Goal: Task Accomplishment & Management: Manage account settings

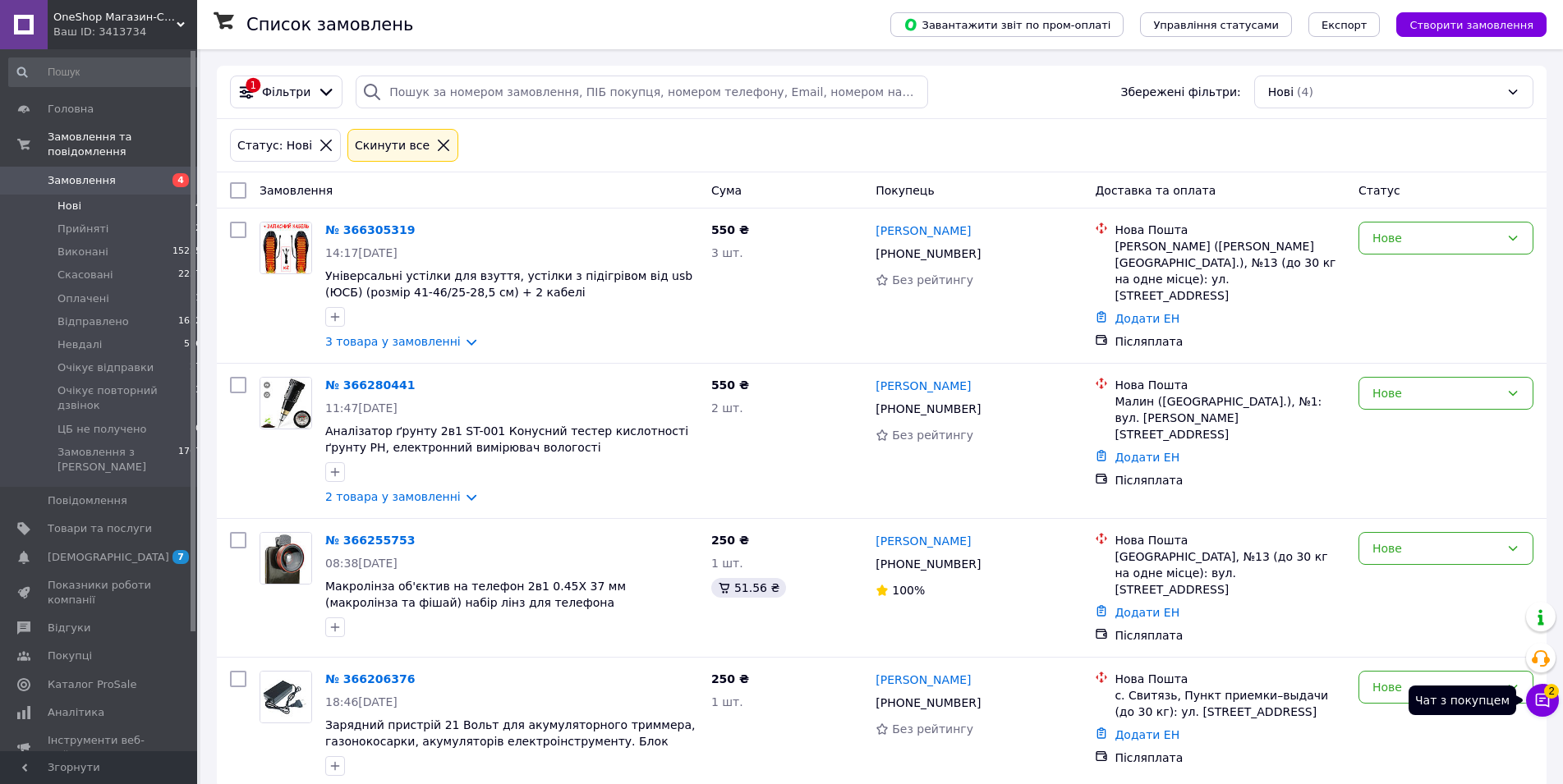
click at [1537, 706] on icon at bounding box center [1542, 700] width 16 height 16
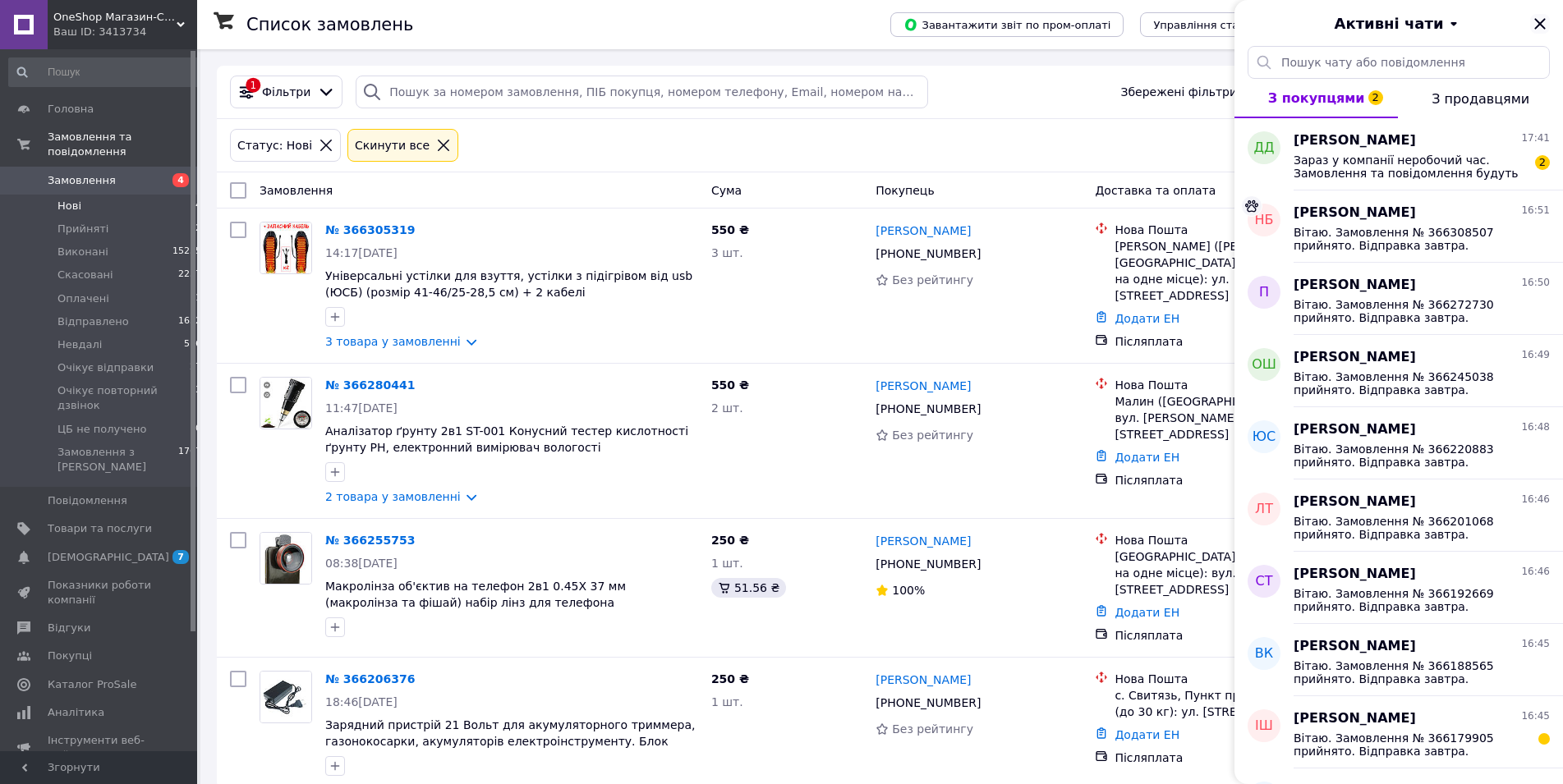
click at [1537, 24] on icon "Закрити" at bounding box center [1539, 23] width 20 height 20
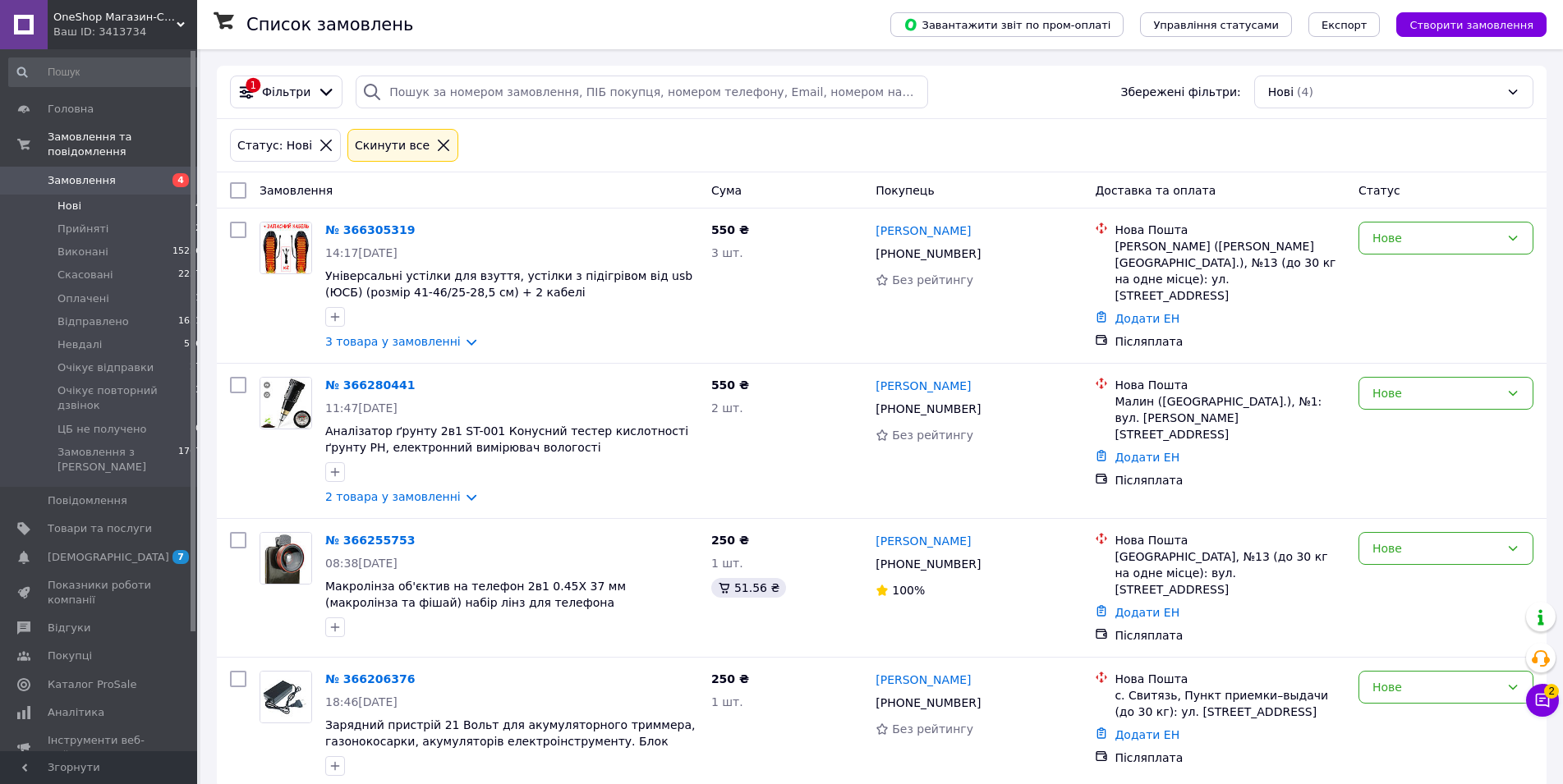
click at [320, 148] on icon at bounding box center [325, 145] width 11 height 11
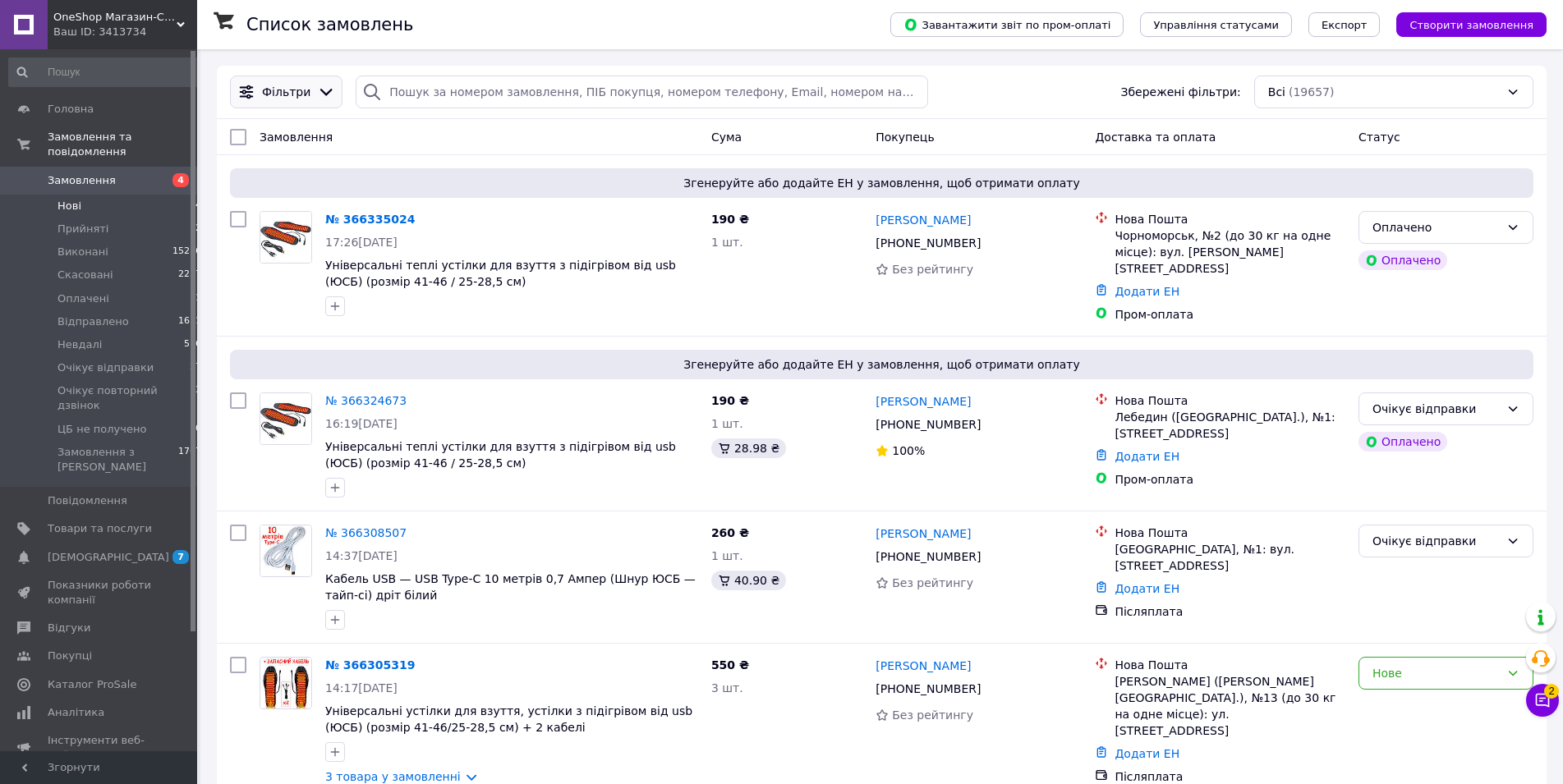
click at [320, 93] on icon at bounding box center [326, 92] width 12 height 8
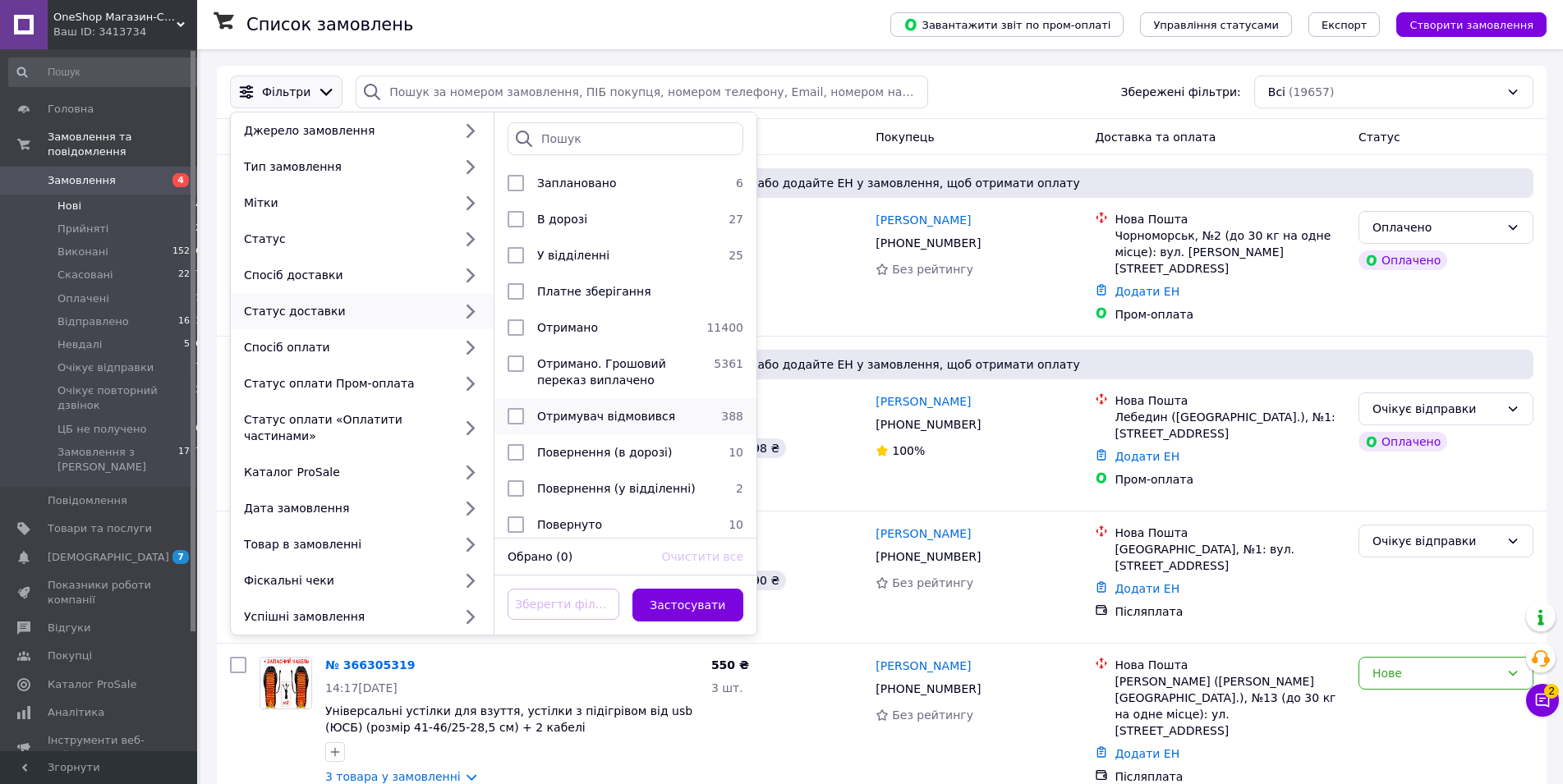
click at [598, 416] on span "Отримувач відмовився" at bounding box center [606, 415] width 138 height 13
checkbox input "true"
click at [698, 589] on button "Застосувати" at bounding box center [688, 605] width 112 height 32
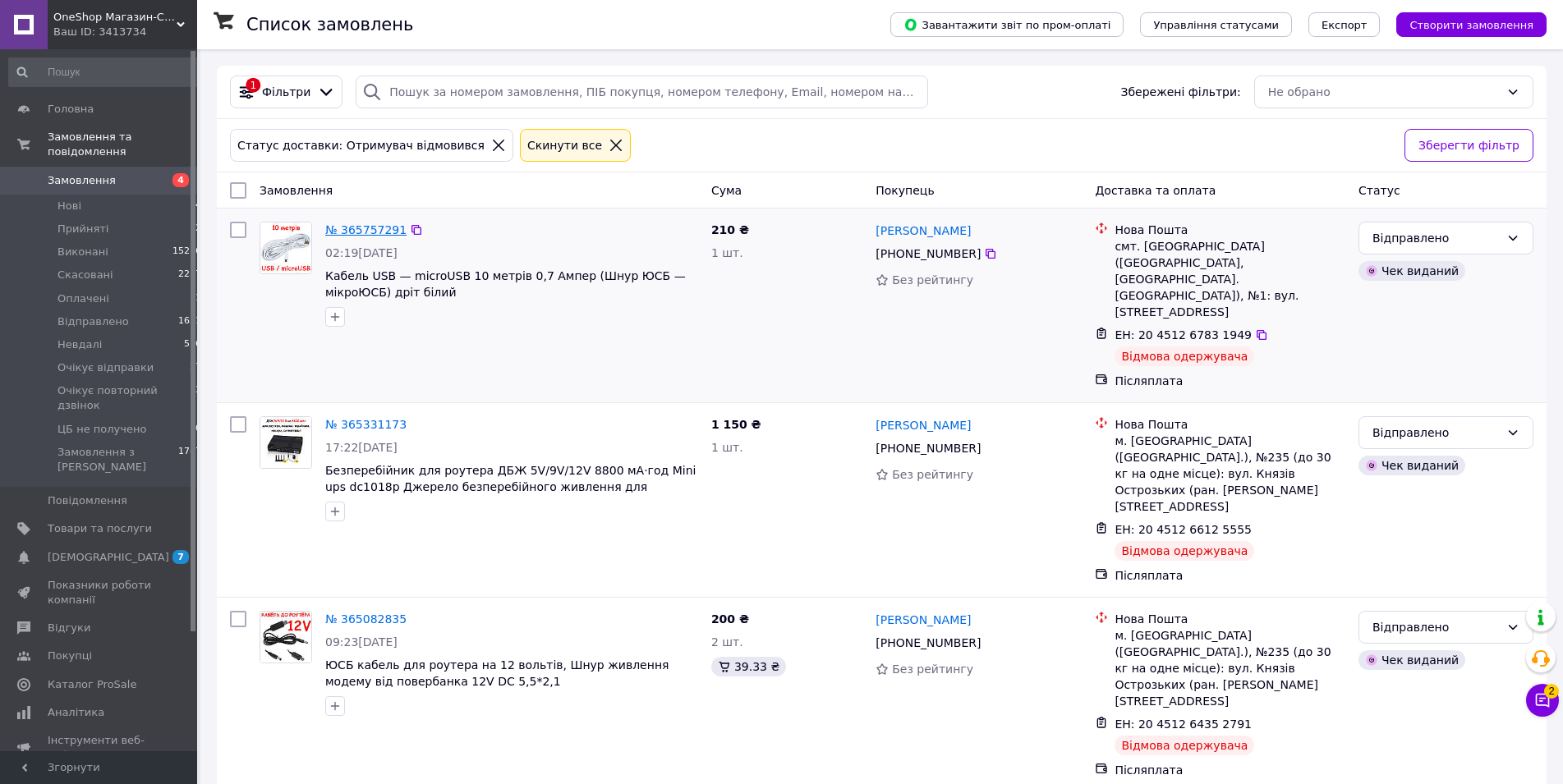
click at [356, 230] on link "№ 365757291" at bounding box center [365, 229] width 81 height 13
